Goal: Transaction & Acquisition: Purchase product/service

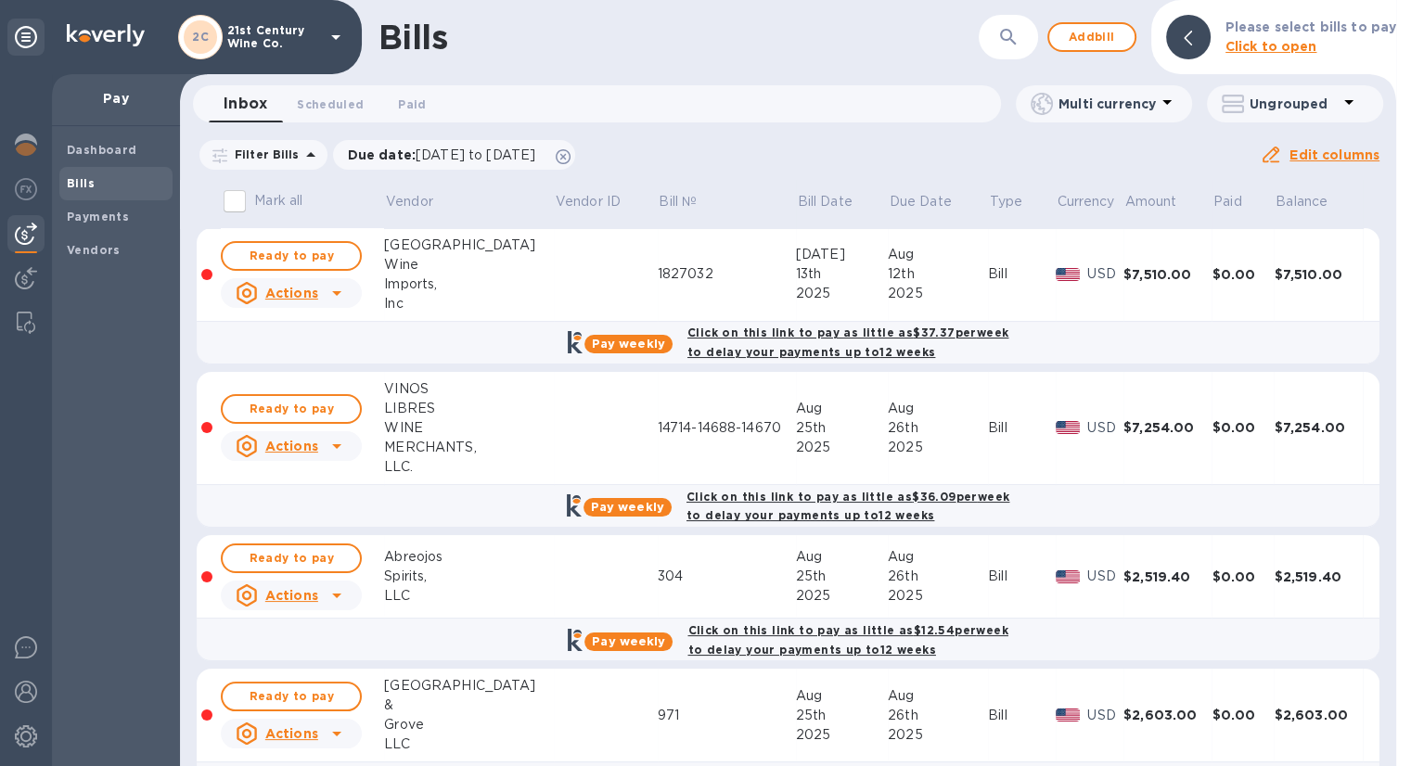
scroll to position [60, 0]
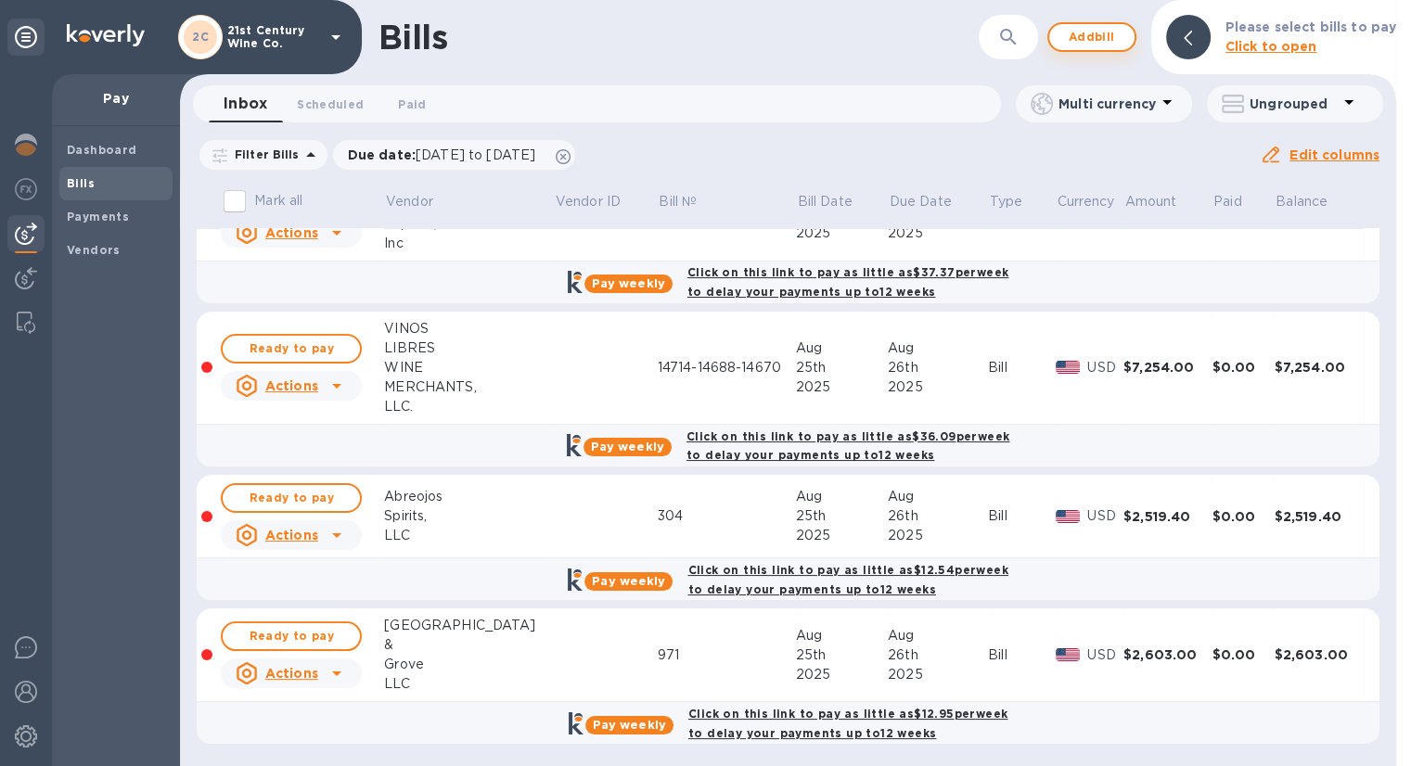
click at [1093, 39] on span "Add bill" at bounding box center [1092, 37] width 56 height 22
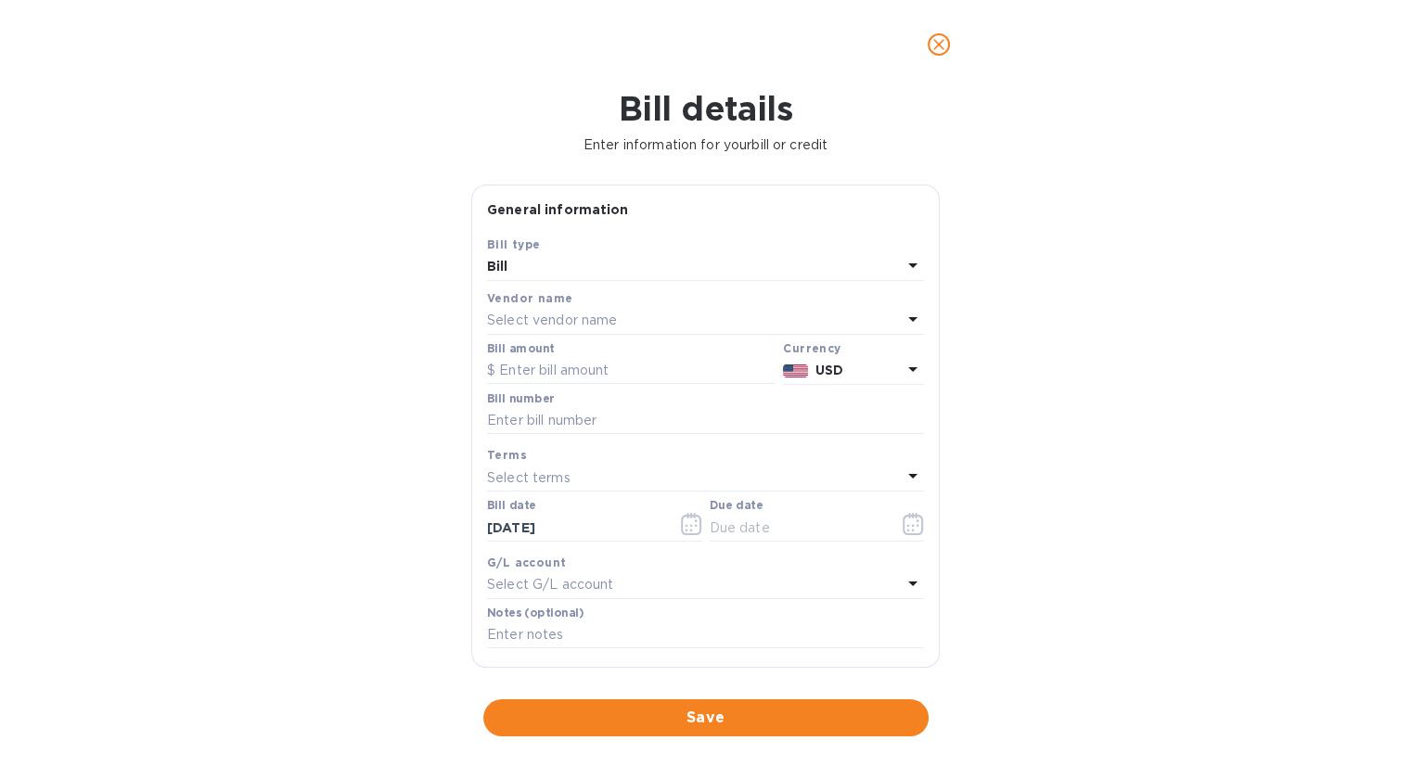
click at [610, 319] on p "Select vendor name" at bounding box center [552, 320] width 130 height 19
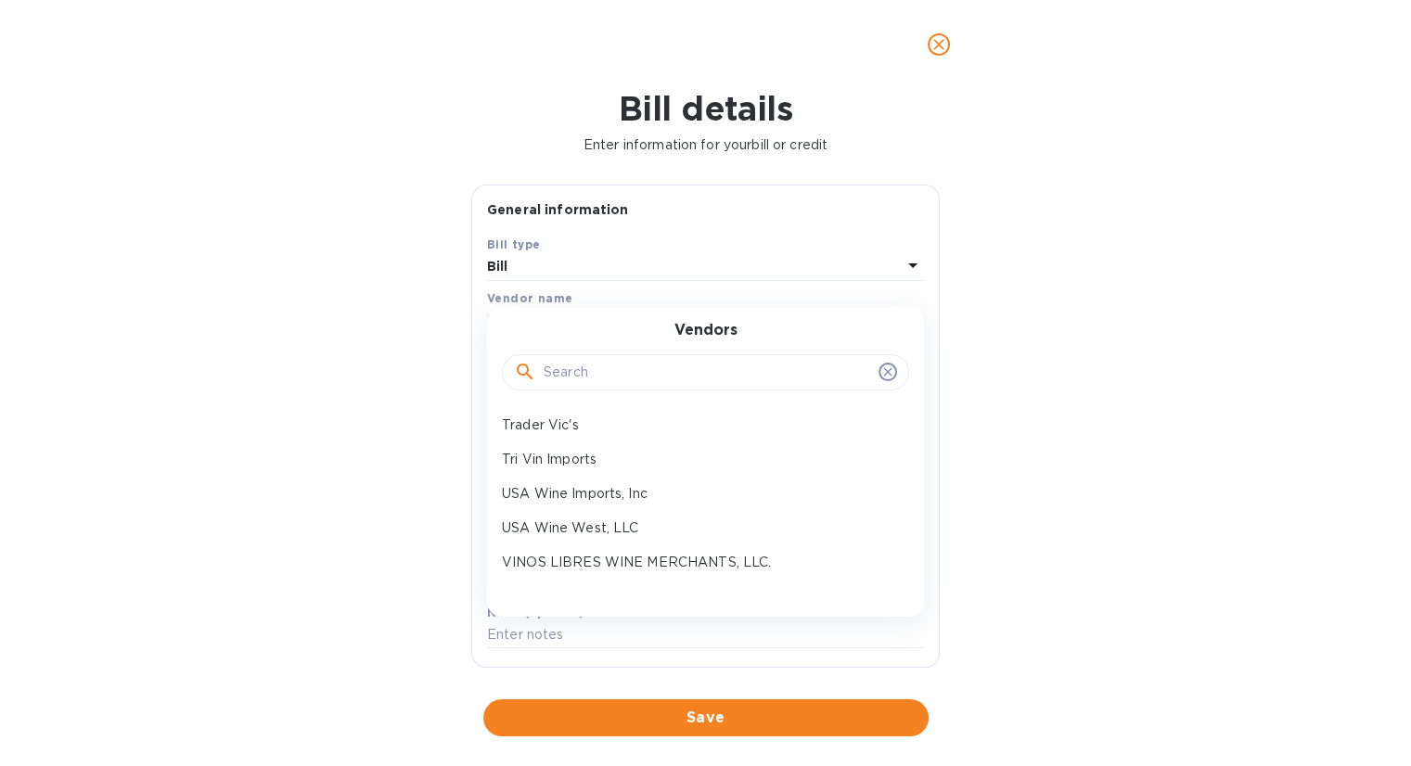
scroll to position [742, 0]
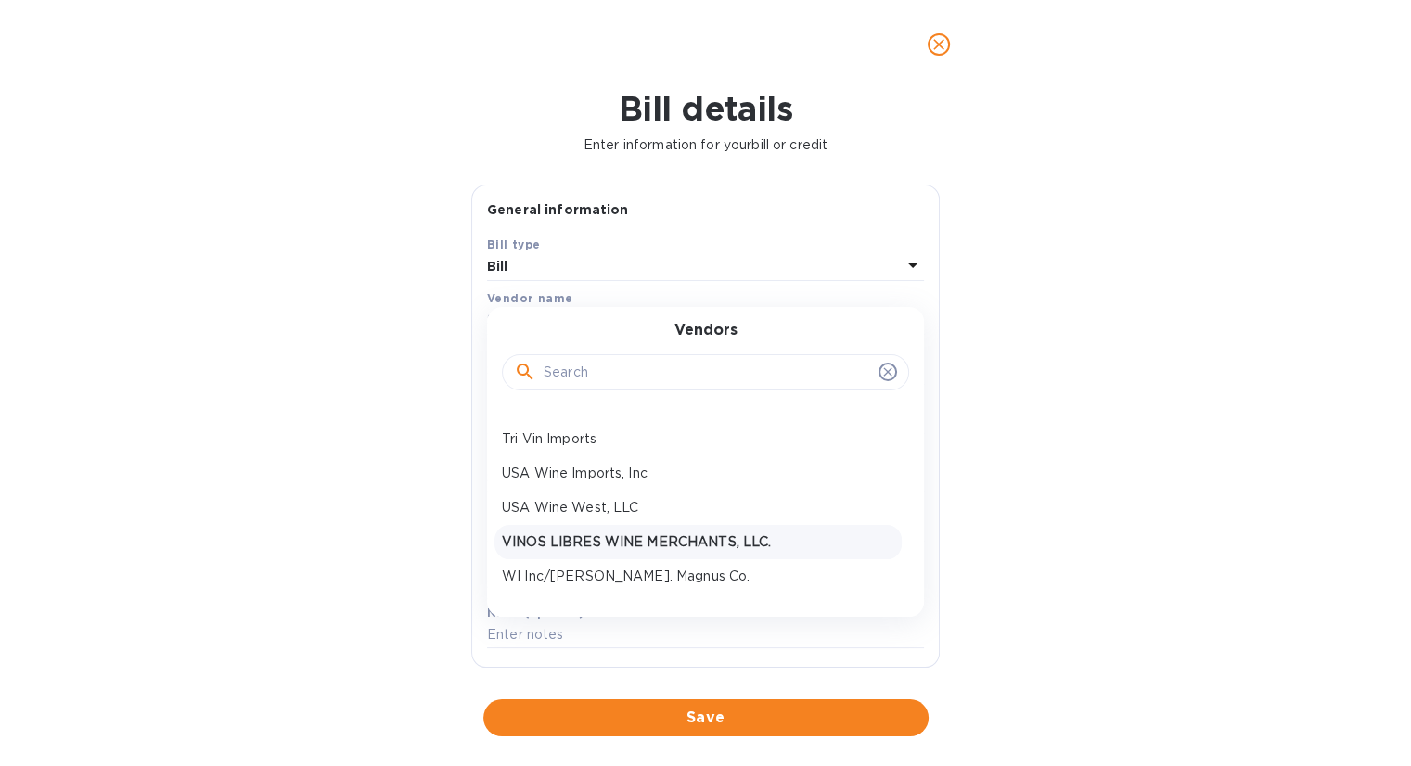
click at [629, 533] on p "VINOS LIBRES WINE MERCHANTS, LLC." at bounding box center [698, 542] width 392 height 19
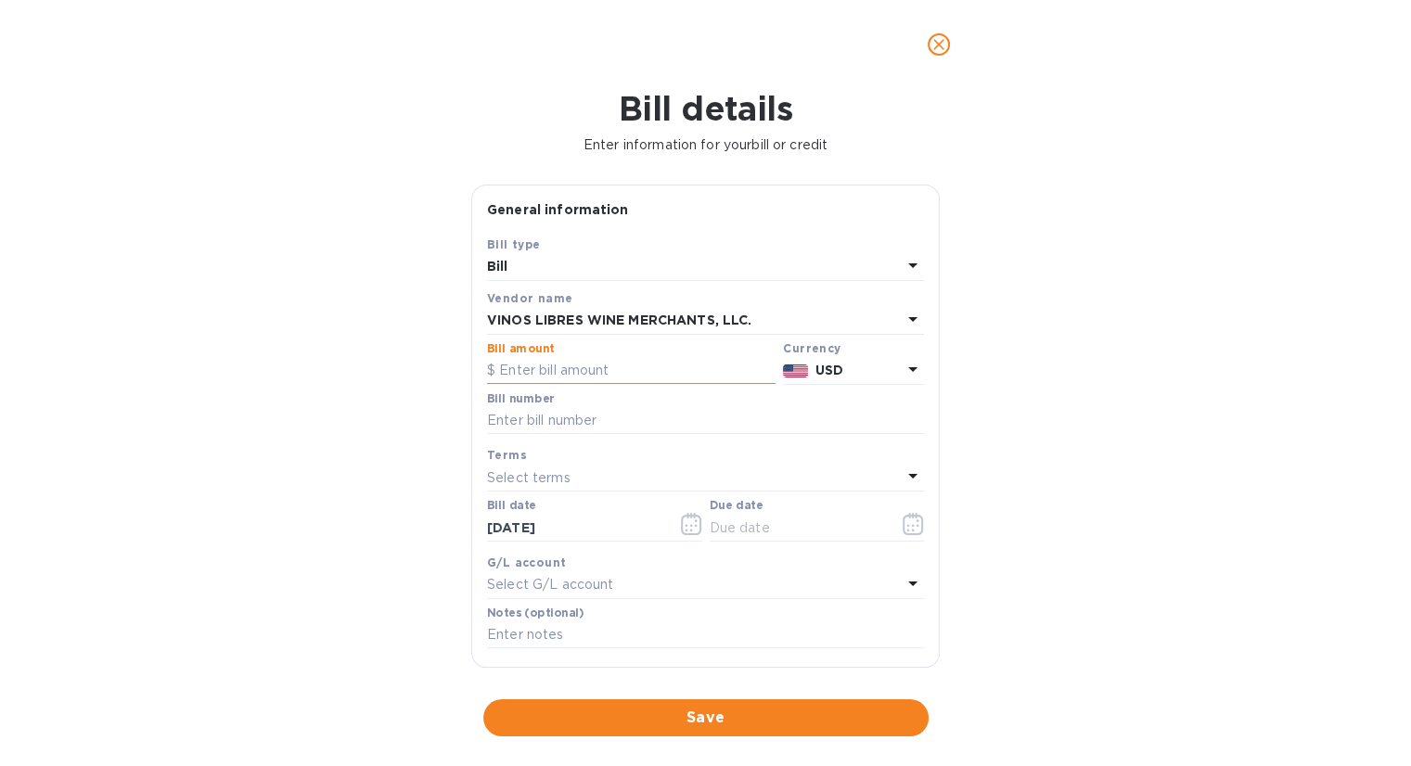
click at [583, 365] on input "text" at bounding box center [631, 371] width 289 height 28
type input "2,905.08"
click at [578, 413] on input "text" at bounding box center [705, 421] width 437 height 28
type input "14756-14819"
click at [907, 532] on icon "button" at bounding box center [908, 530] width 3 height 3
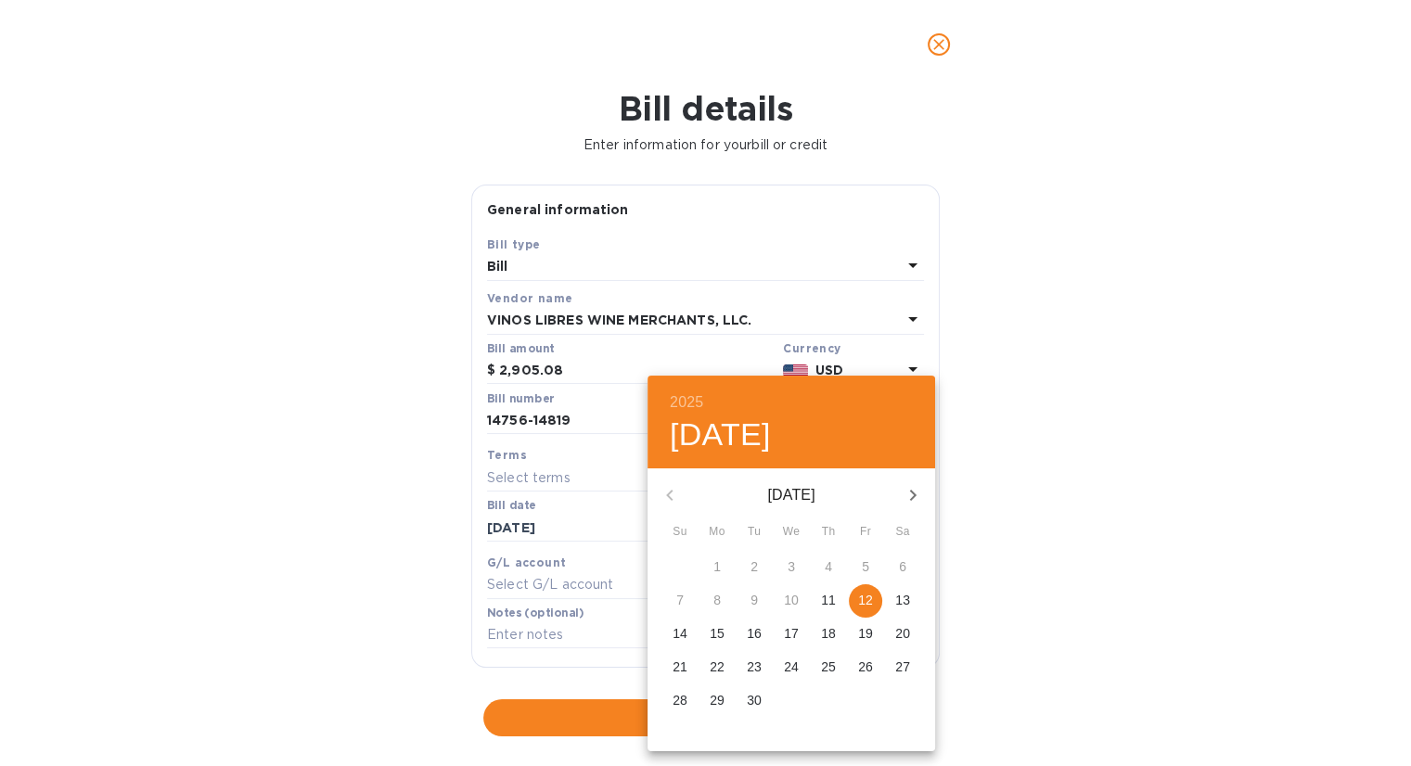
click at [866, 596] on p "12" at bounding box center [865, 600] width 15 height 19
type input "[DATE]"
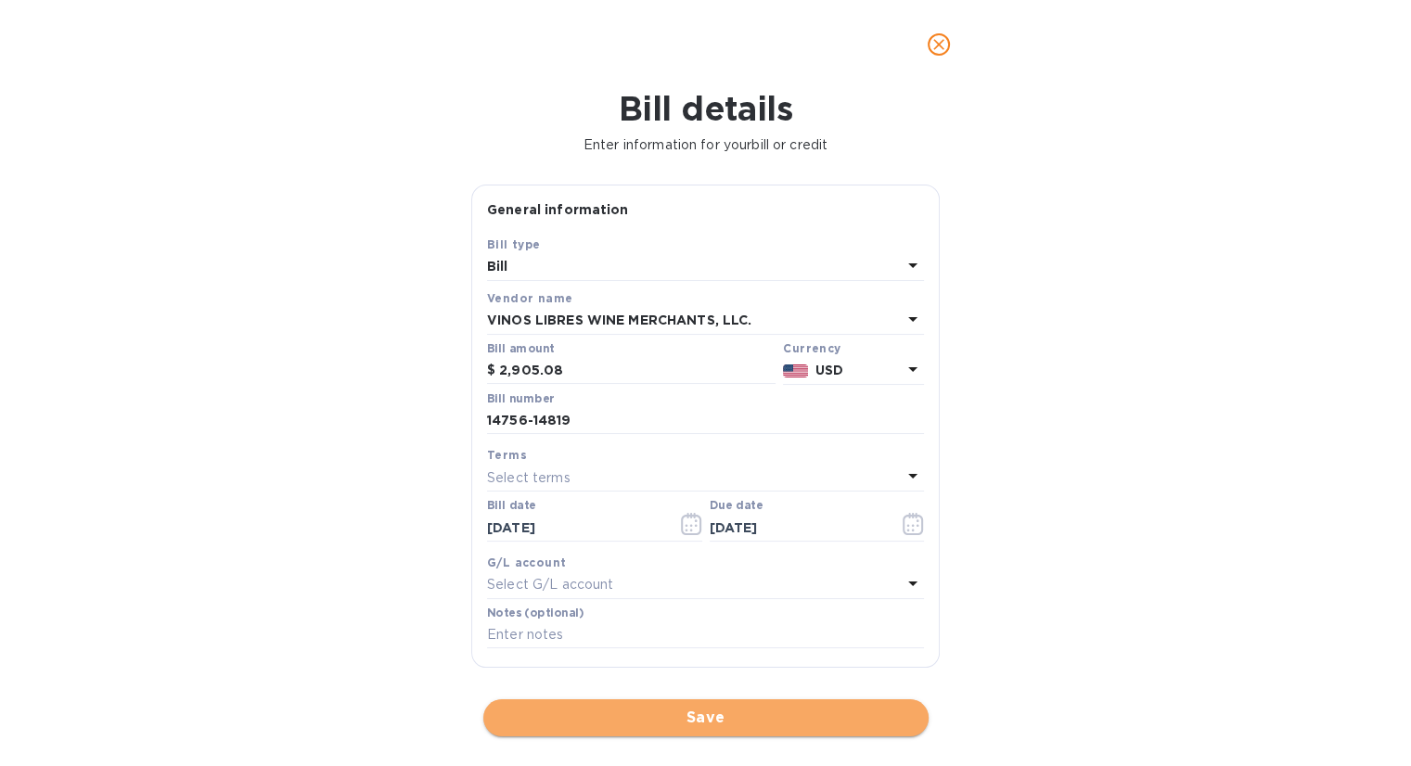
click at [737, 716] on span "Save" at bounding box center [706, 718] width 416 height 22
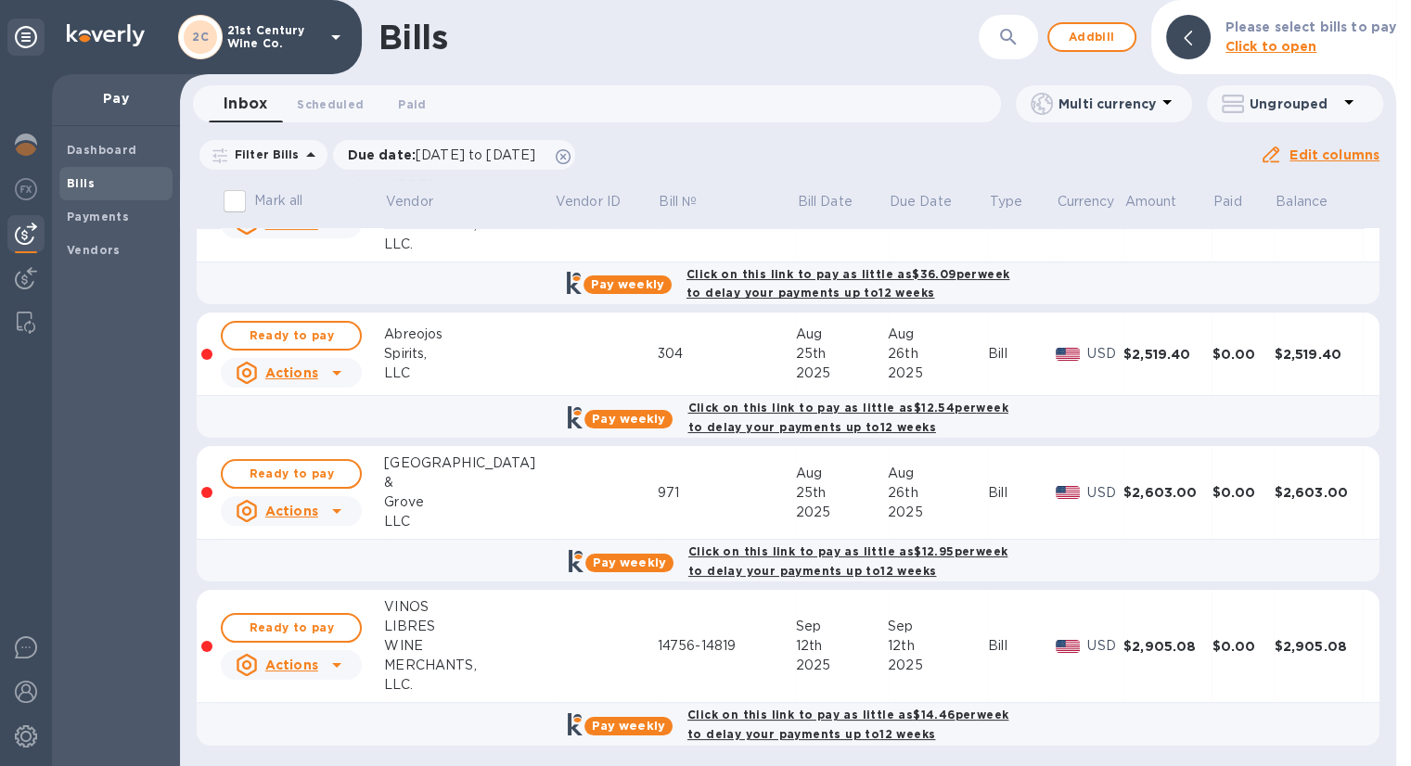
scroll to position [223, 0]
click at [308, 622] on span "Ready to pay" at bounding box center [292, 628] width 108 height 22
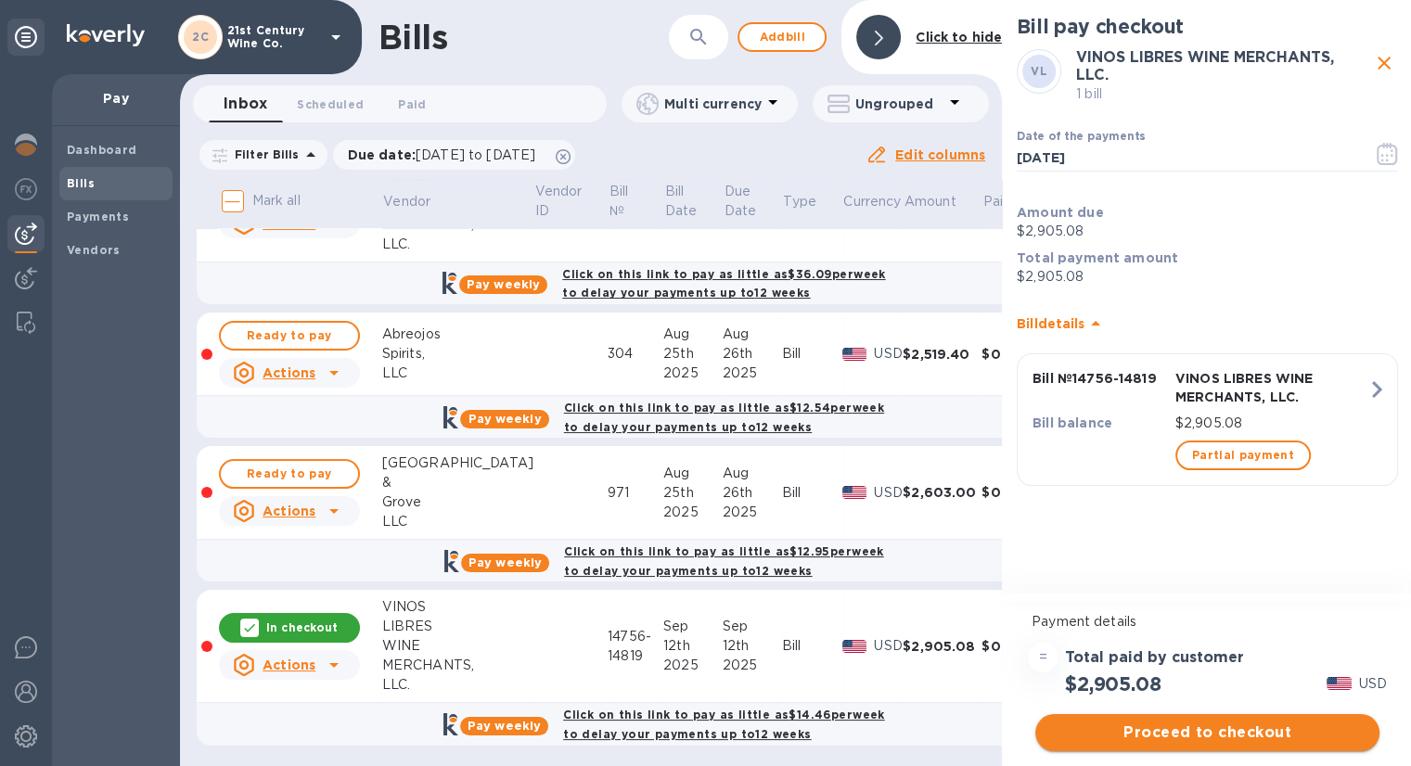
click at [1179, 729] on span "Proceed to checkout" at bounding box center [1207, 733] width 315 height 22
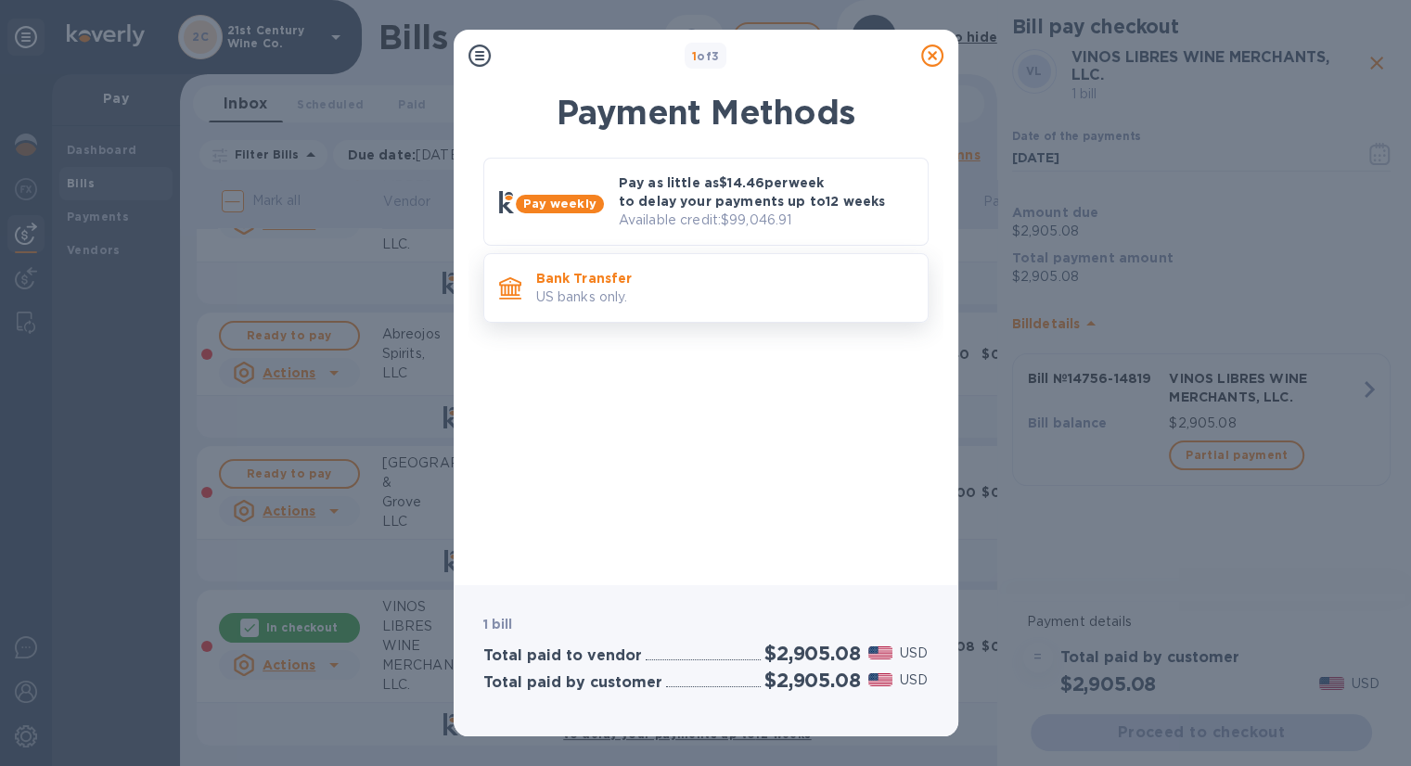
click at [623, 292] on p "US banks only." at bounding box center [724, 297] width 377 height 19
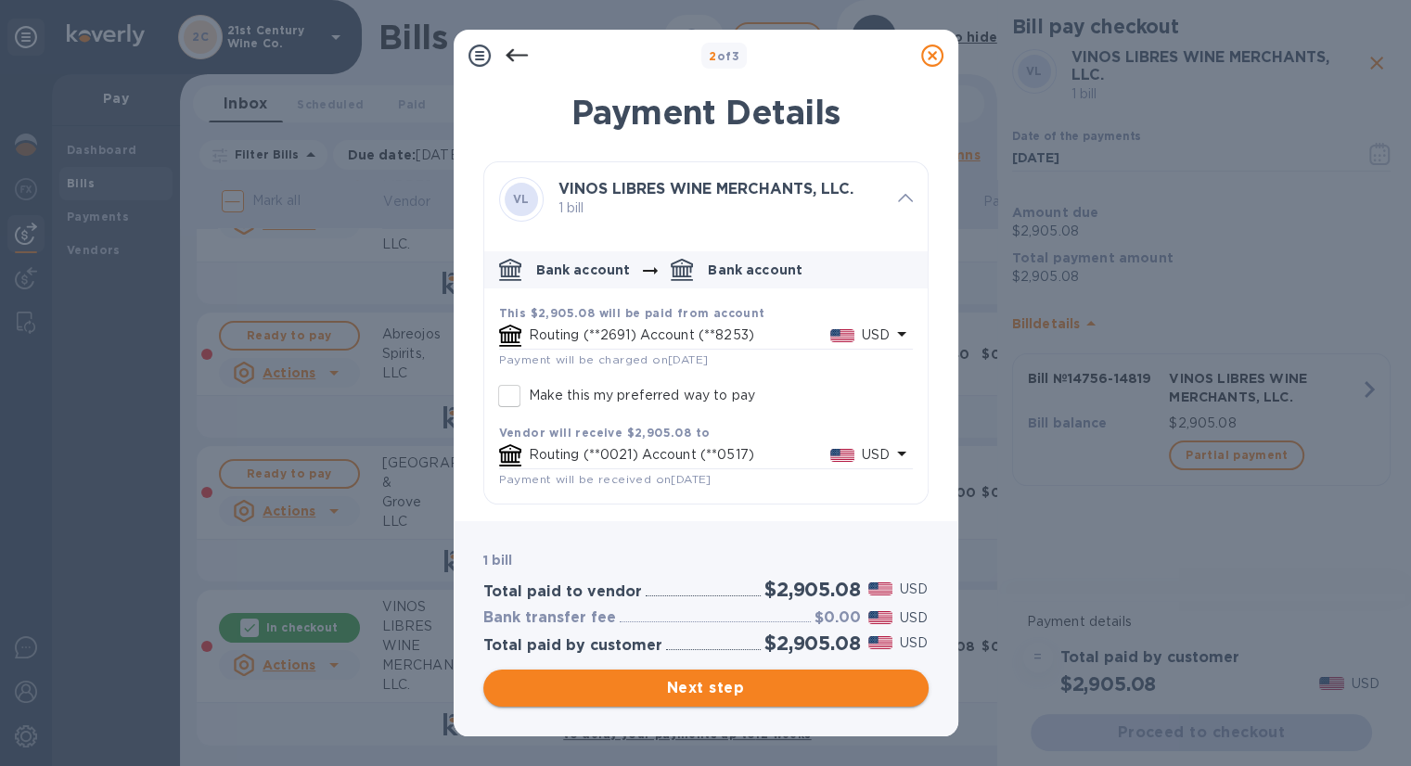
click at [701, 683] on span "Next step" at bounding box center [706, 688] width 416 height 22
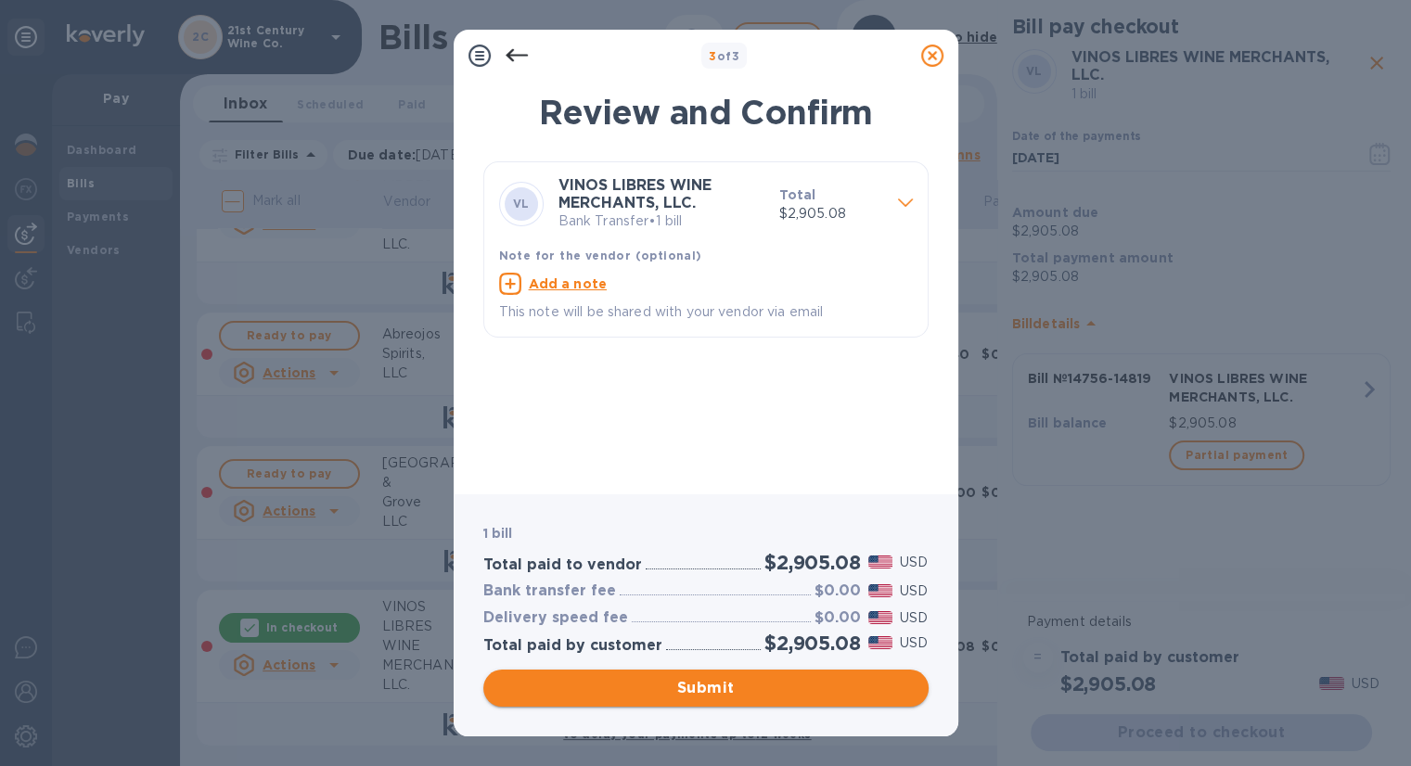
click at [700, 689] on span "Submit" at bounding box center [706, 688] width 416 height 22
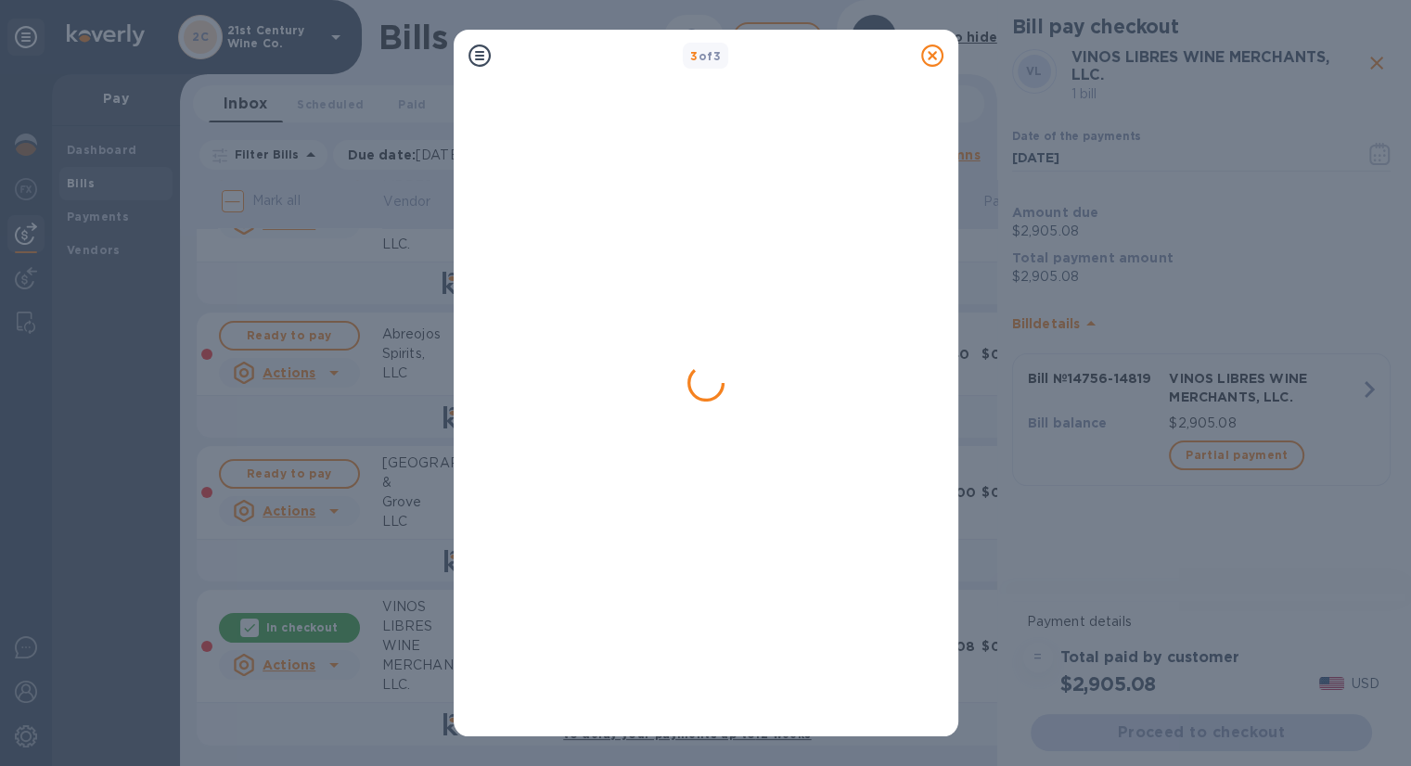
scroll to position [0, 0]
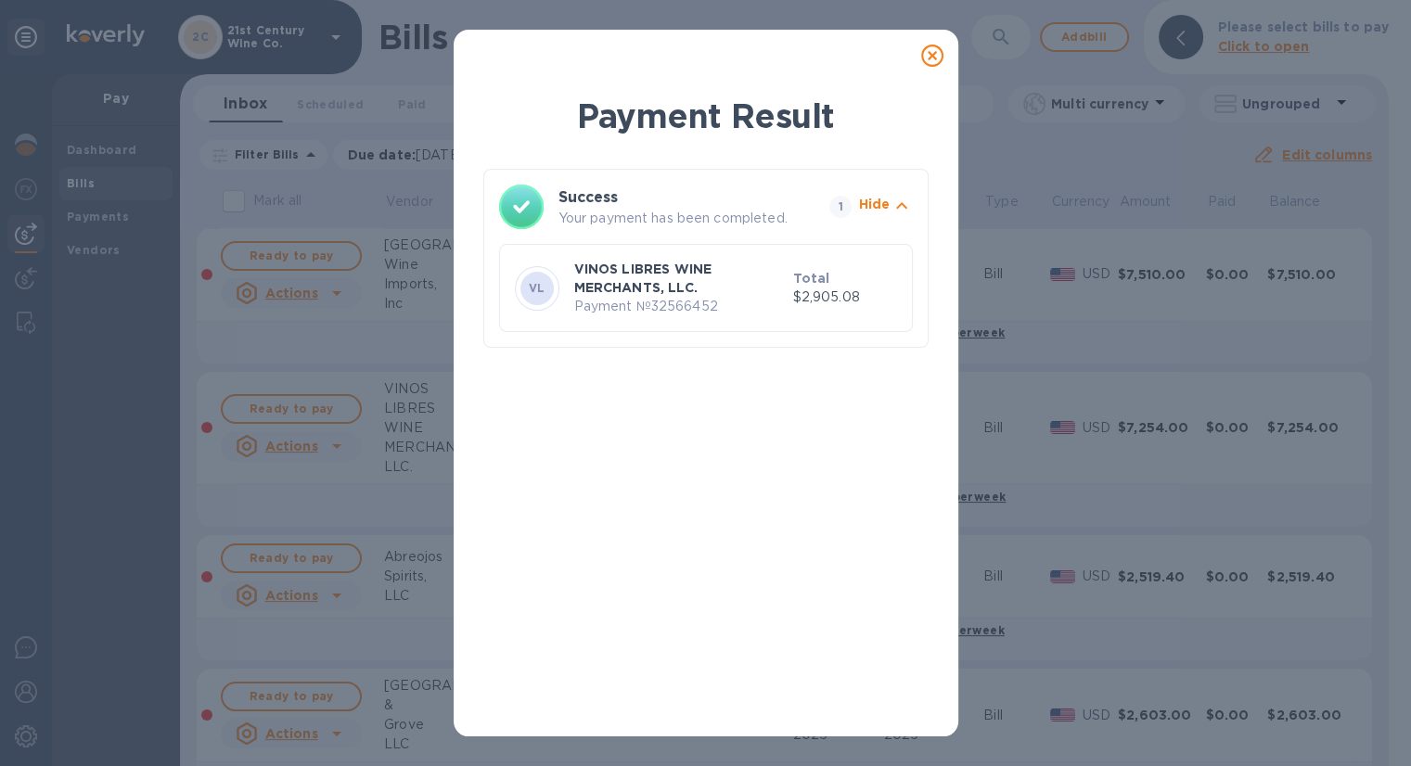
click at [926, 58] on icon at bounding box center [932, 56] width 22 height 22
